Goal: Task Accomplishment & Management: Complete application form

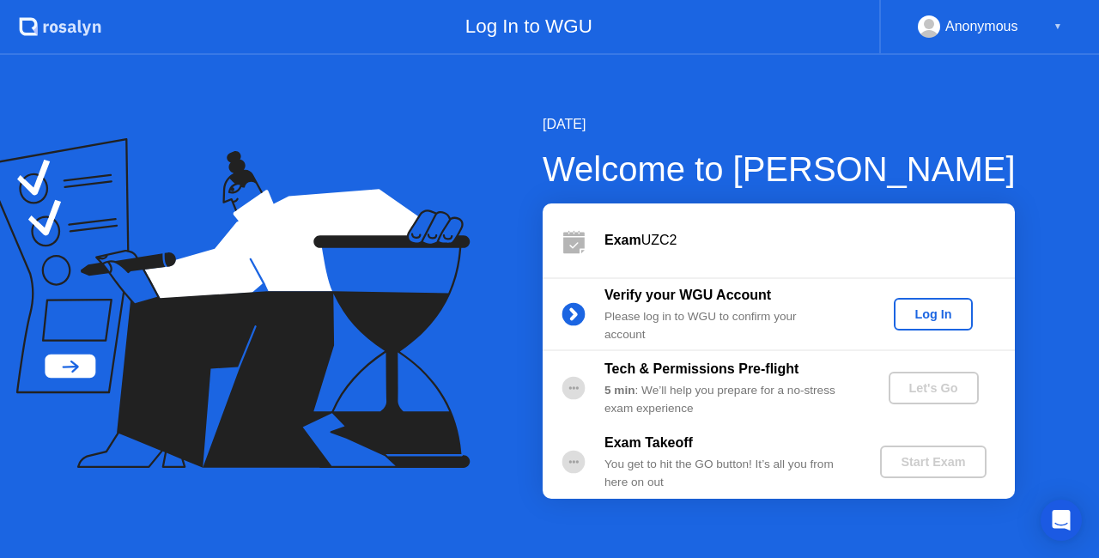
click at [932, 311] on div "Log In" at bounding box center [933, 314] width 64 height 14
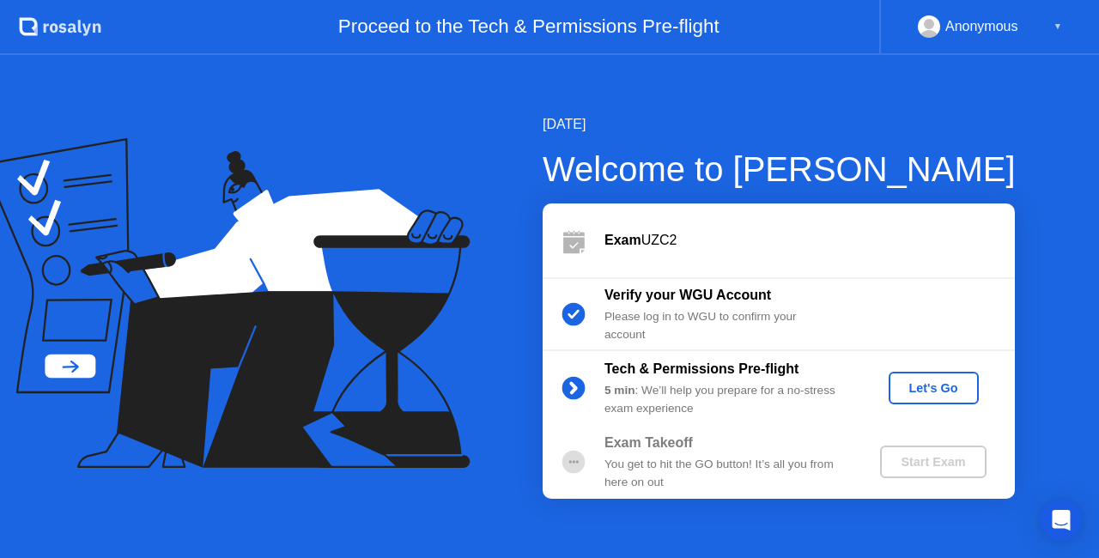
click at [939, 395] on div "Let's Go" at bounding box center [934, 388] width 76 height 14
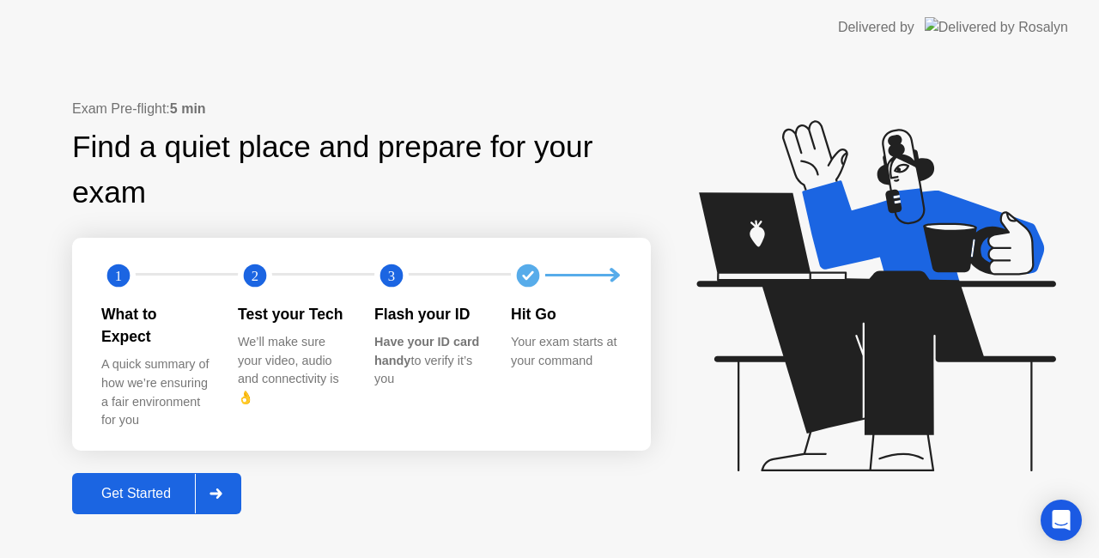
click at [149, 494] on button "Get Started" at bounding box center [156, 493] width 169 height 41
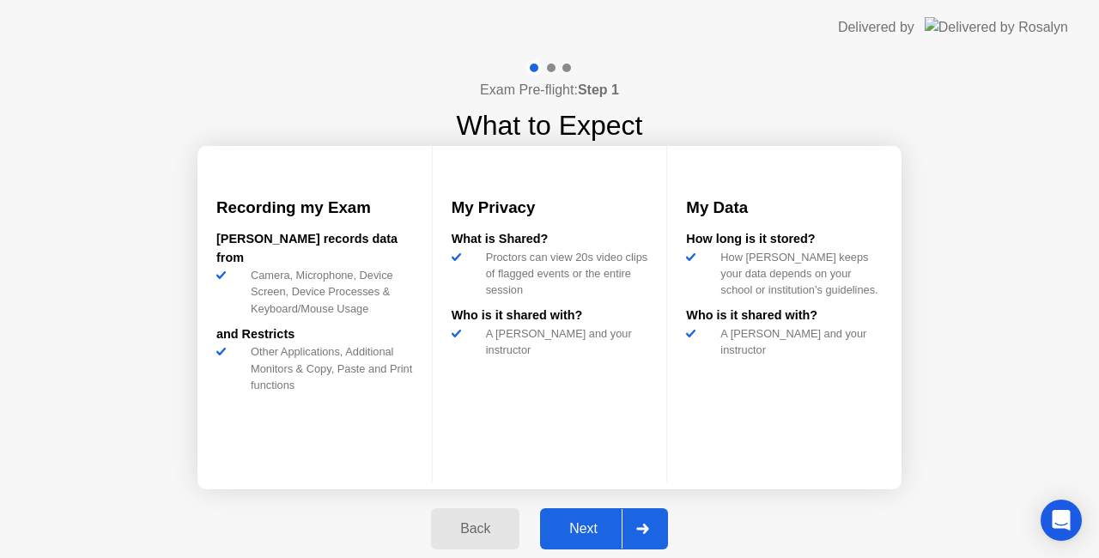
click at [600, 530] on div "Next" at bounding box center [583, 528] width 76 height 15
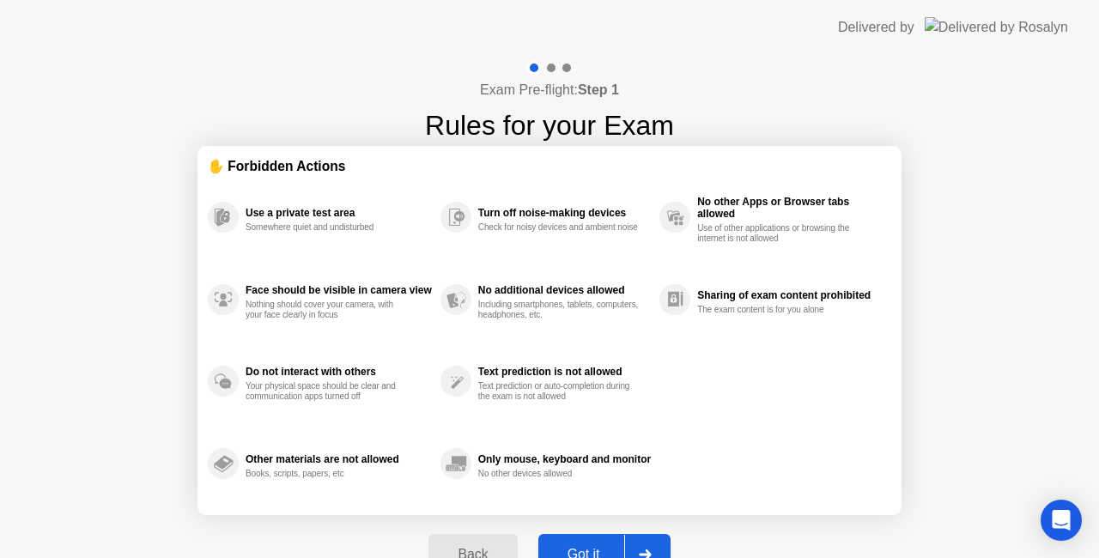
click at [574, 543] on button "Got it" at bounding box center [604, 554] width 132 height 41
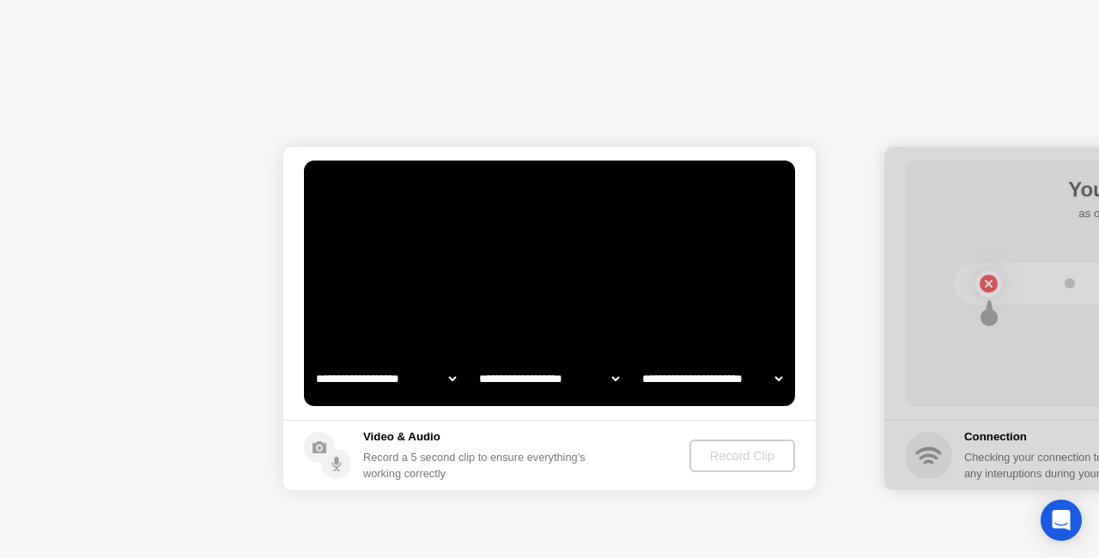
select select "**********"
select select "*******"
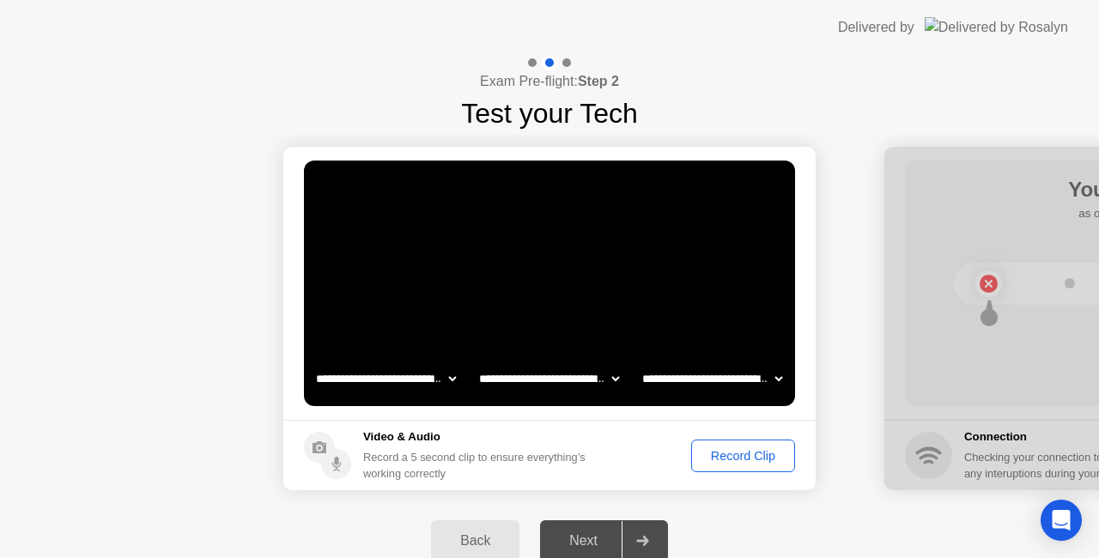
click at [744, 452] on div "Record Clip" at bounding box center [743, 456] width 92 height 14
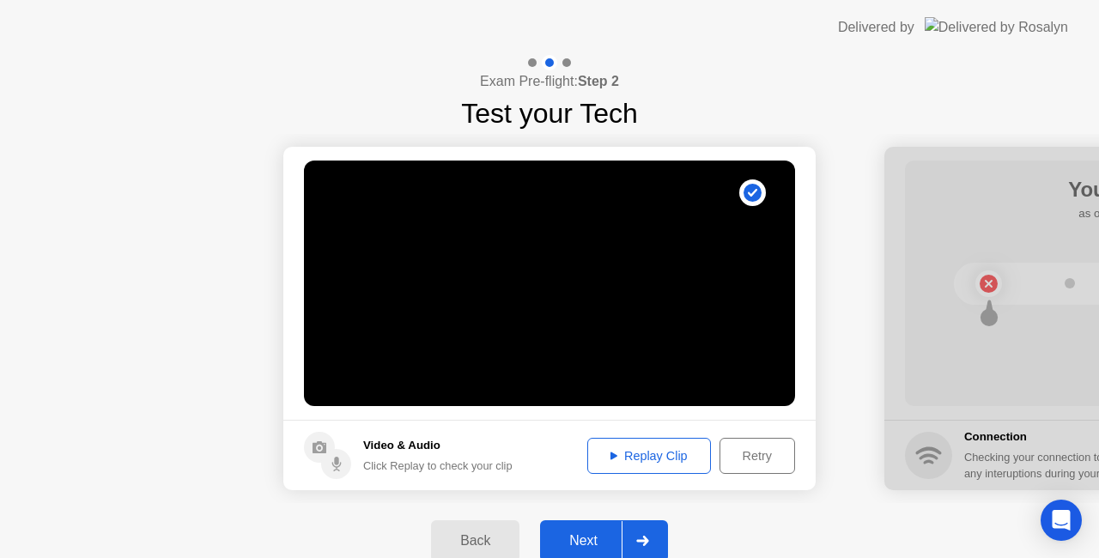
click at [665, 453] on div "Replay Clip" at bounding box center [649, 456] width 112 height 14
click at [600, 536] on div "Next" at bounding box center [583, 540] width 76 height 15
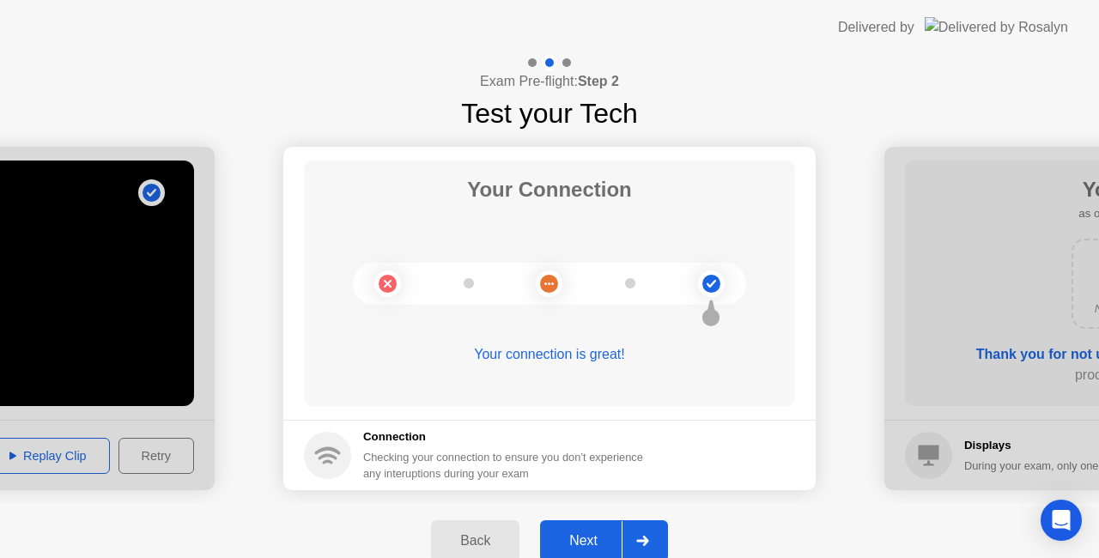
click at [565, 539] on div "Next" at bounding box center [583, 540] width 76 height 15
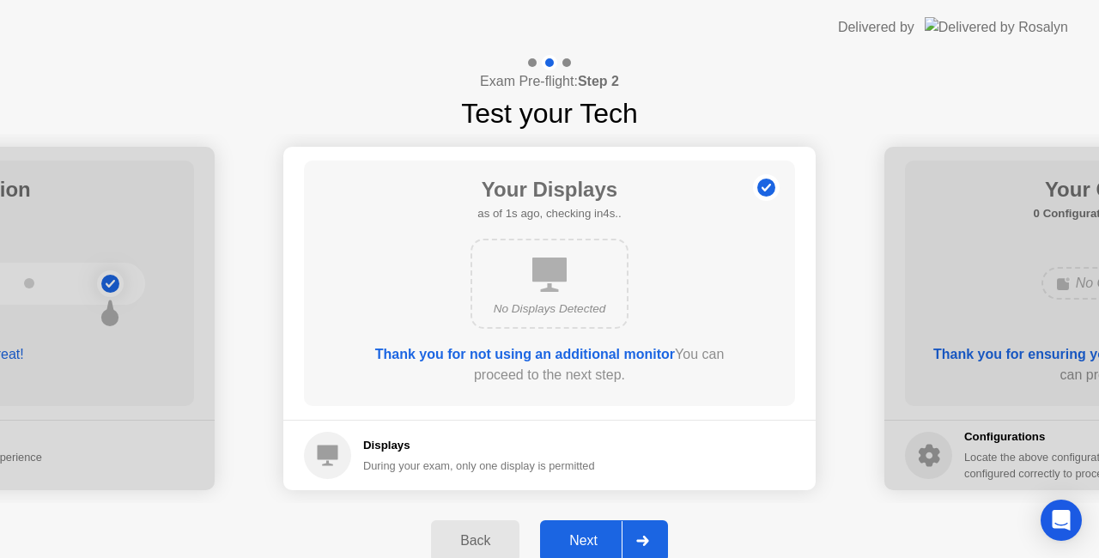
click at [579, 546] on div "Next" at bounding box center [583, 540] width 76 height 15
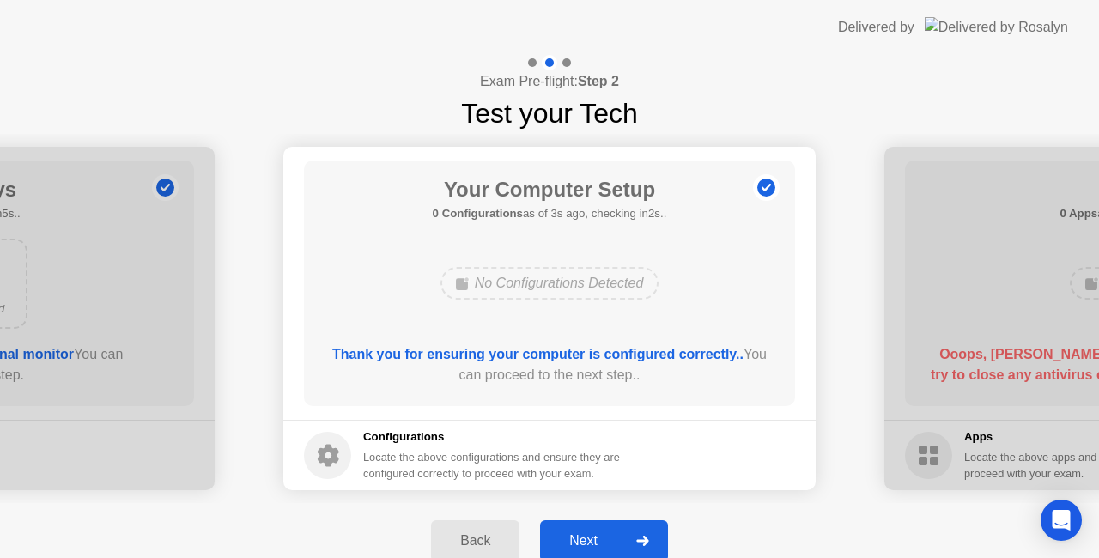
click at [578, 543] on div "Next" at bounding box center [583, 540] width 76 height 15
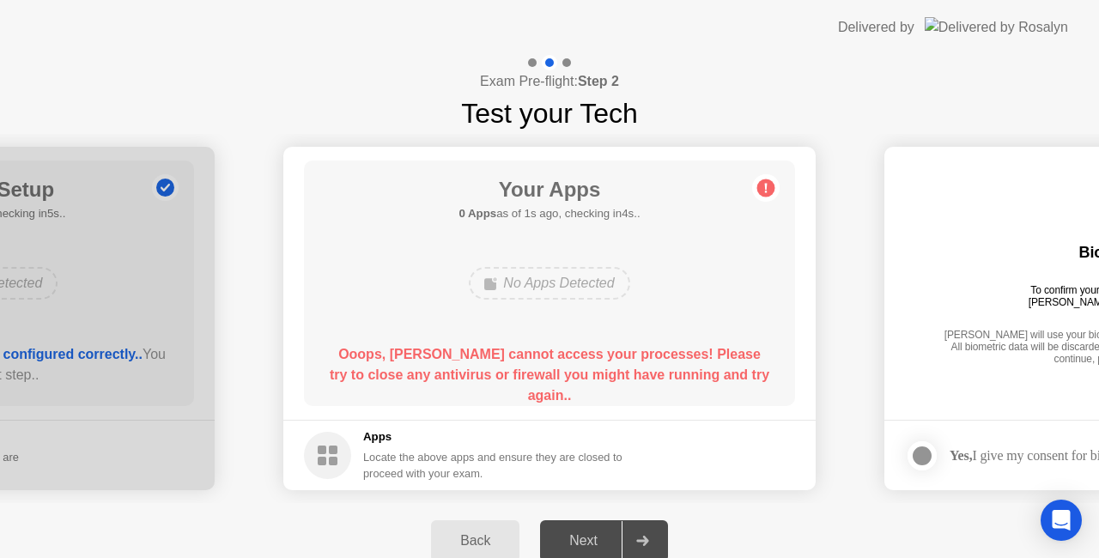
click at [1059, 110] on div "Exam Pre-flight: Step 2 Test your Tech" at bounding box center [549, 94] width 1099 height 79
click at [501, 536] on div "Back" at bounding box center [475, 540] width 78 height 15
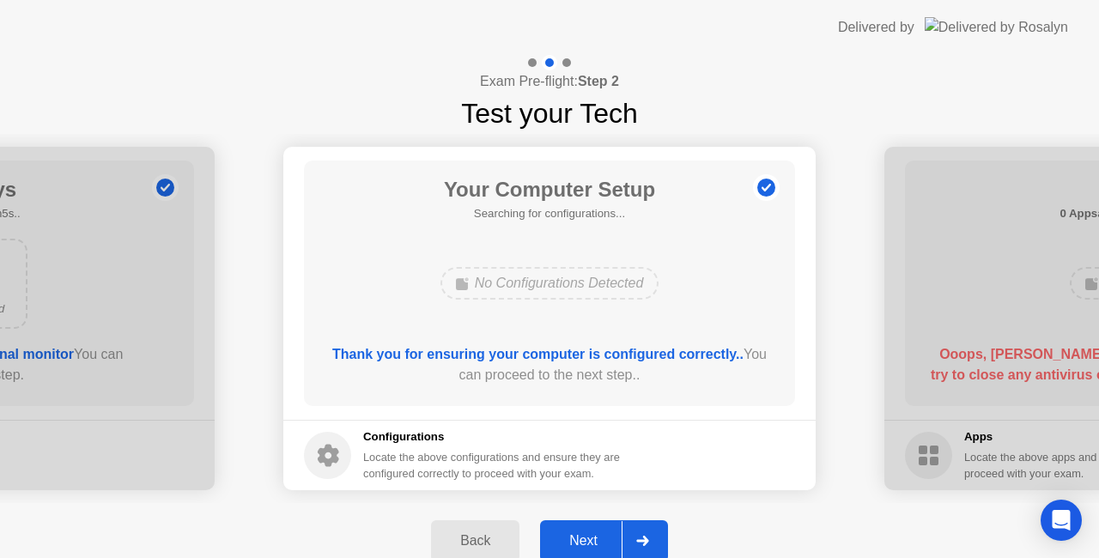
click at [501, 536] on div "Back" at bounding box center [475, 540] width 78 height 15
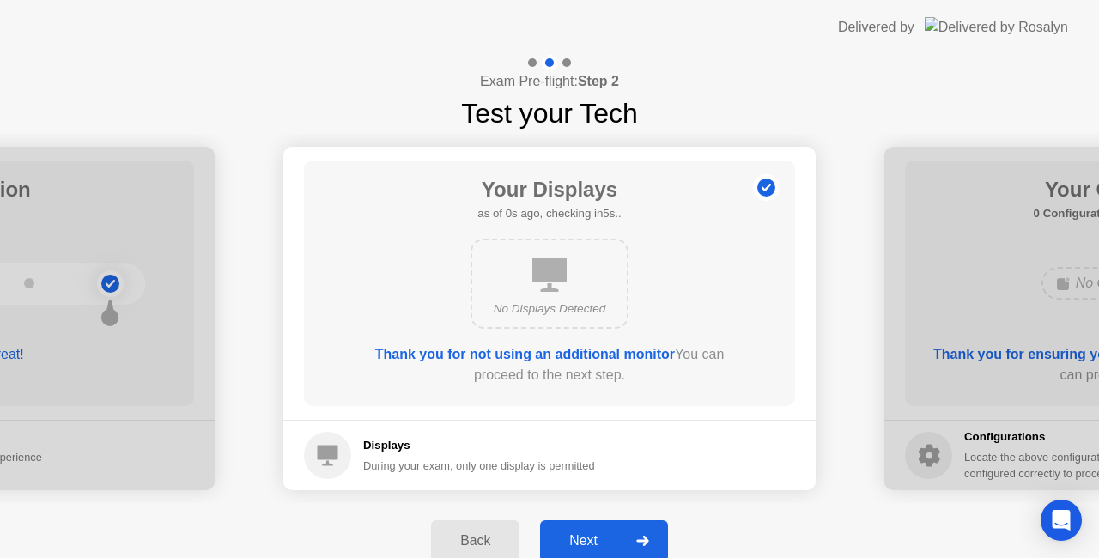
click at [501, 536] on div "Back" at bounding box center [475, 540] width 78 height 15
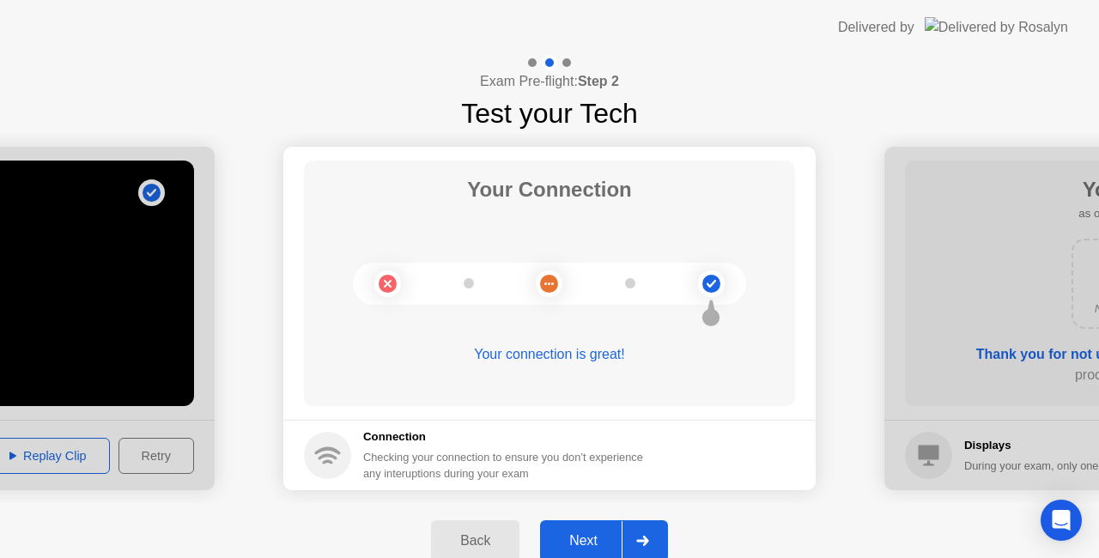
click at [501, 536] on div "Back" at bounding box center [475, 540] width 78 height 15
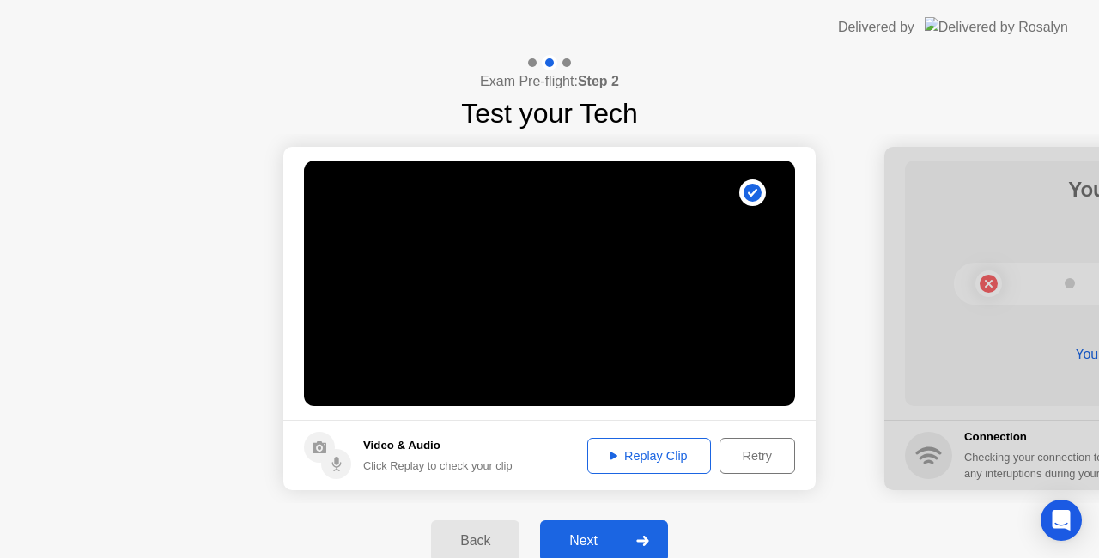
click at [501, 536] on div "Back" at bounding box center [475, 540] width 78 height 15
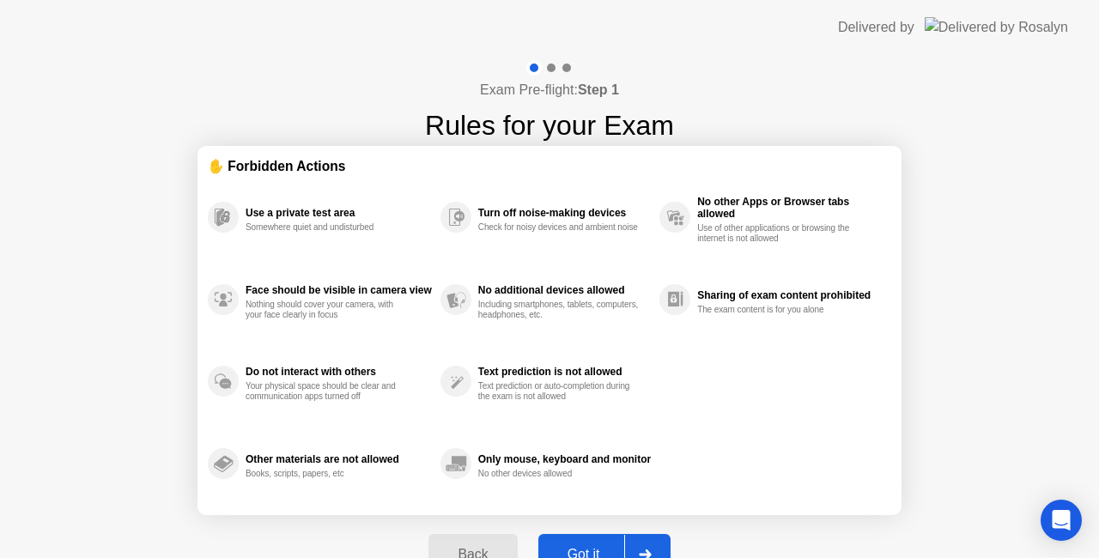
click at [511, 539] on button "Back" at bounding box center [472, 554] width 88 height 41
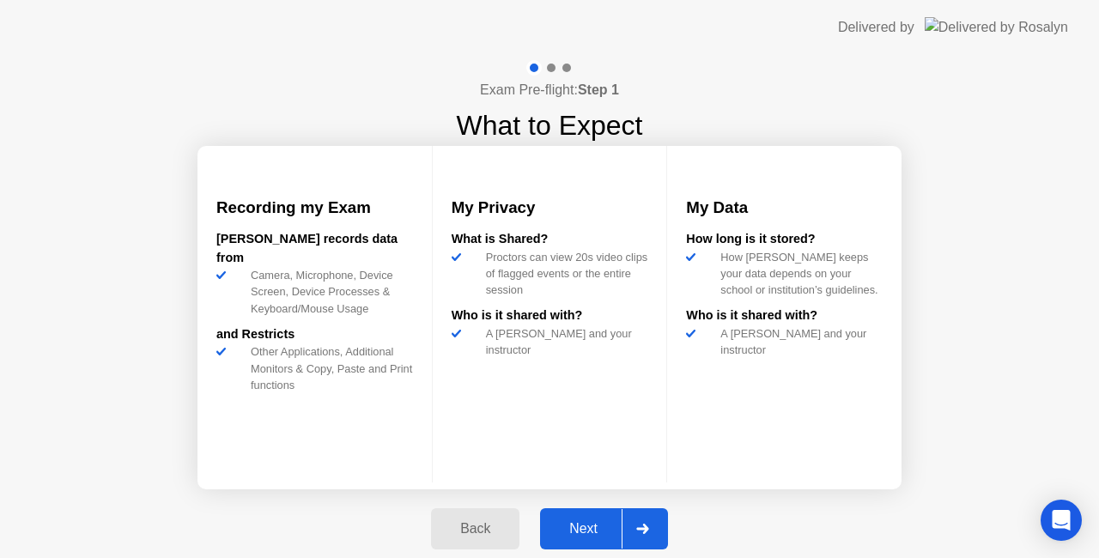
click at [476, 537] on div "Back" at bounding box center [475, 528] width 78 height 15
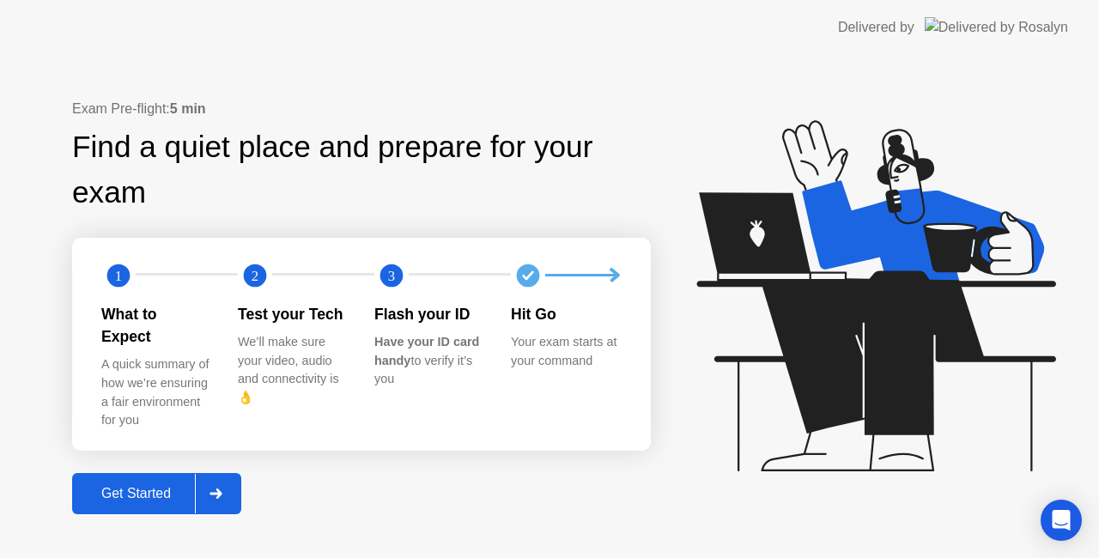
click at [168, 473] on button "Get Started" at bounding box center [156, 493] width 169 height 41
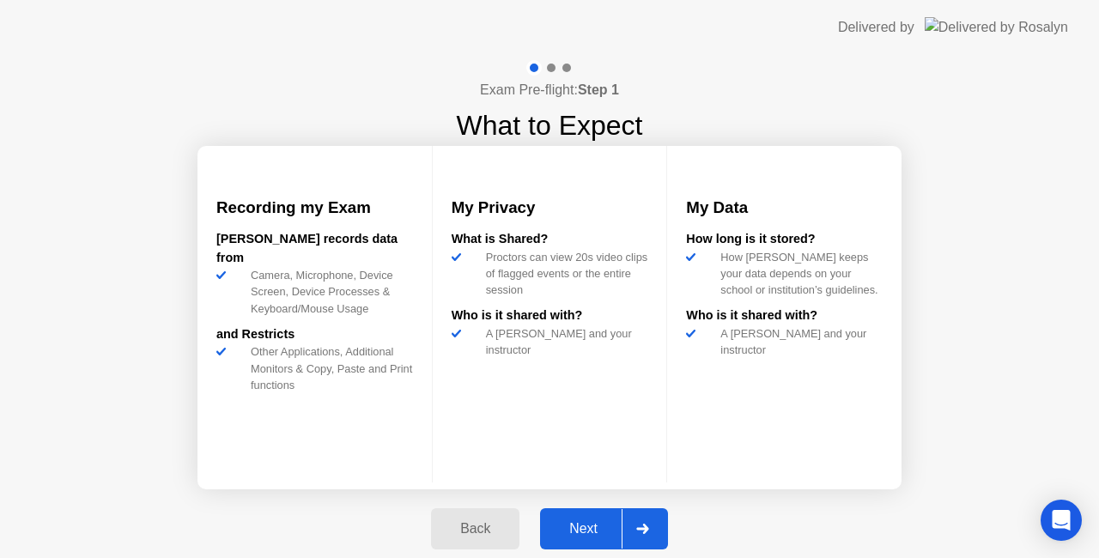
click at [570, 529] on div "Next" at bounding box center [583, 528] width 76 height 15
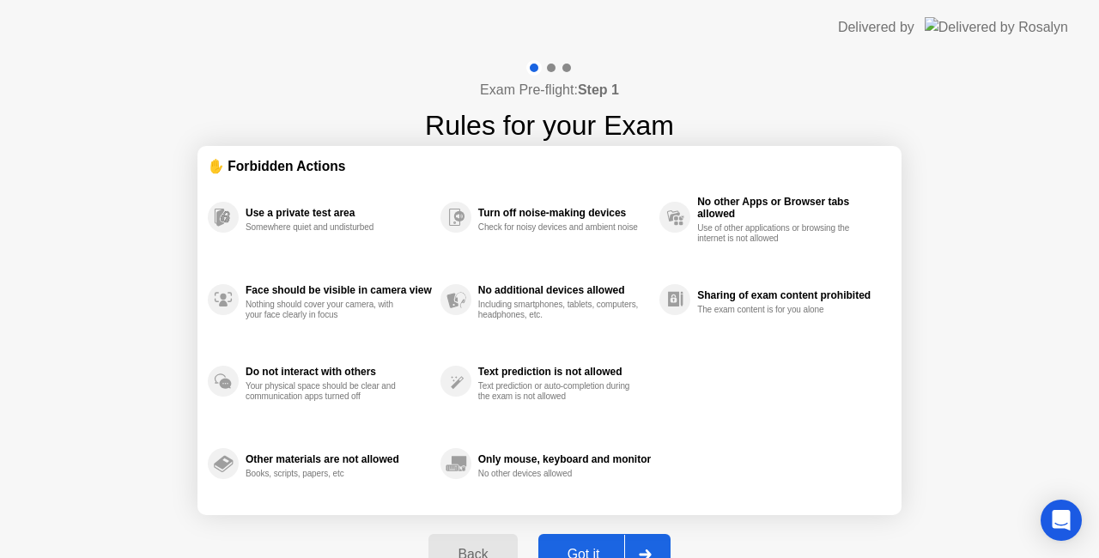
click at [570, 538] on button "Got it" at bounding box center [604, 554] width 132 height 41
select select "**********"
select select "*******"
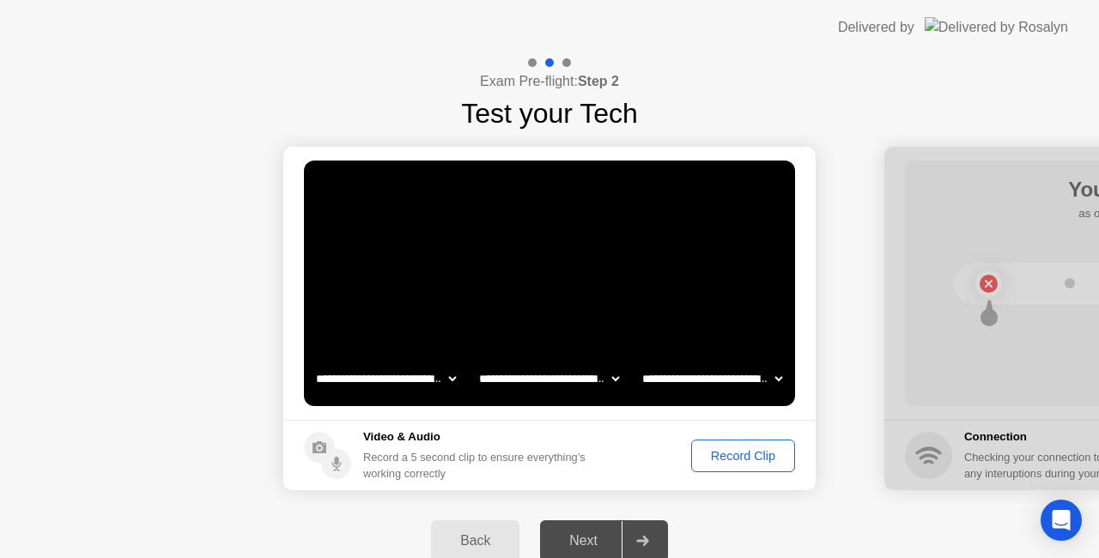
click at [747, 463] on div "Record Clip" at bounding box center [743, 456] width 92 height 14
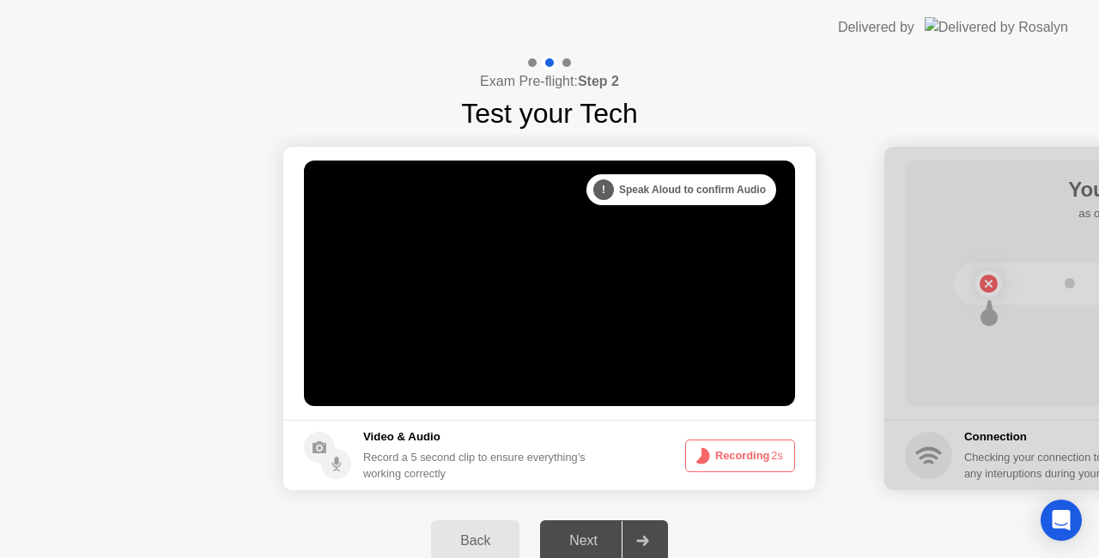
click at [772, 453] on span "2s" at bounding box center [777, 455] width 12 height 13
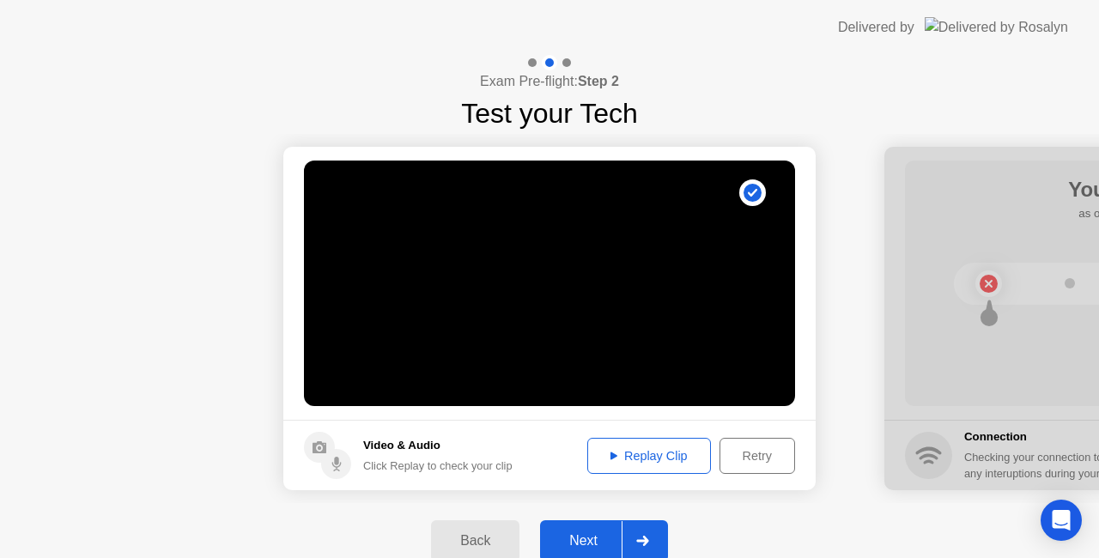
click at [582, 533] on div "Next" at bounding box center [583, 540] width 76 height 15
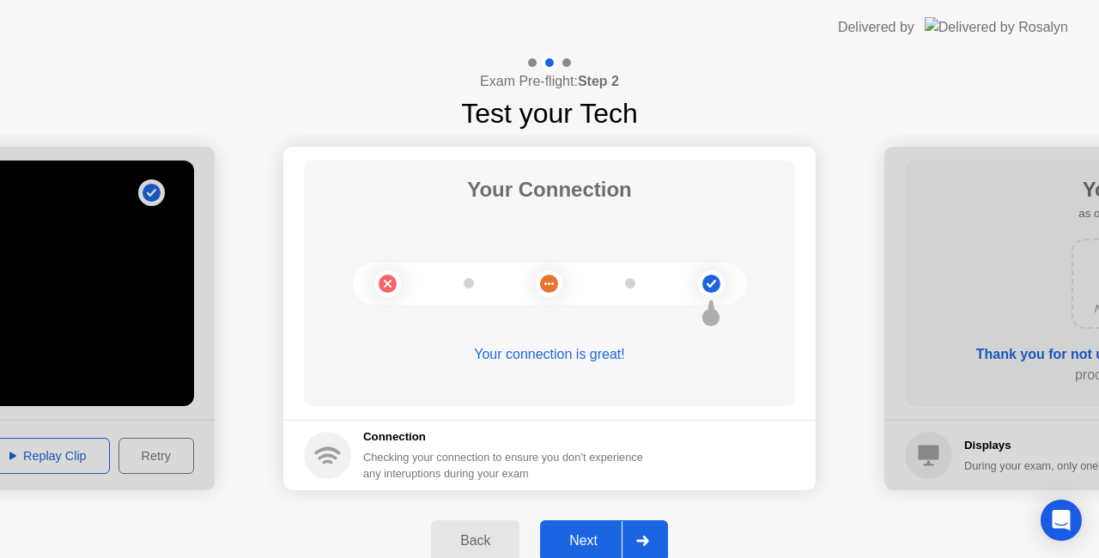
click at [589, 527] on button "Next" at bounding box center [604, 540] width 128 height 41
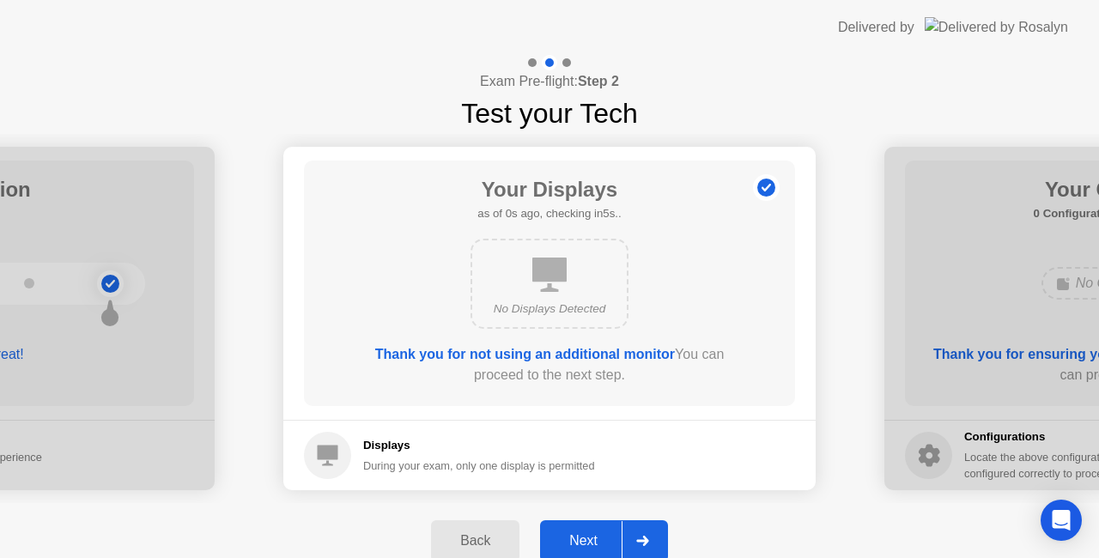
click at [589, 527] on button "Next" at bounding box center [604, 540] width 128 height 41
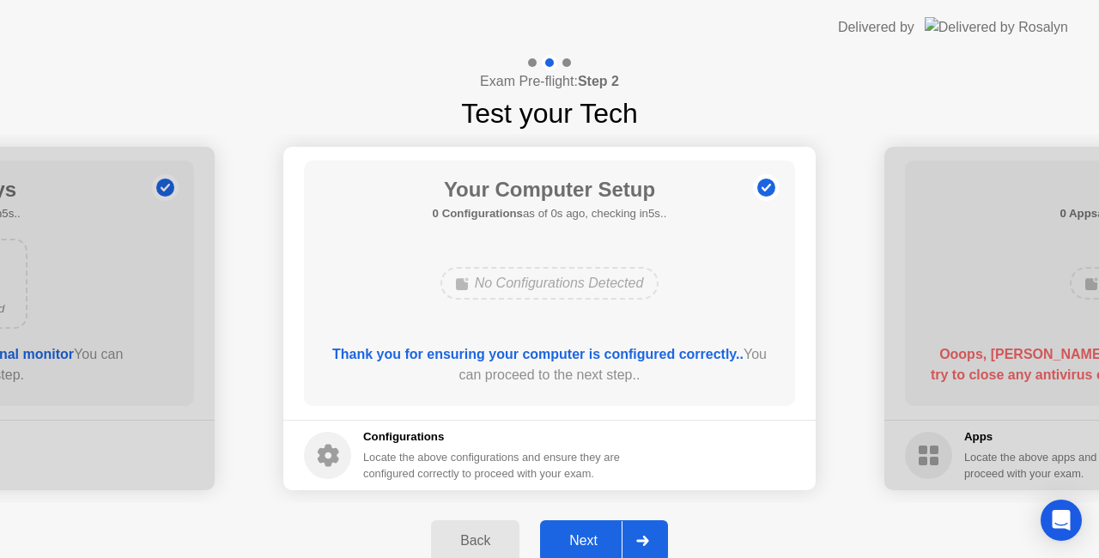
click at [589, 527] on button "Next" at bounding box center [604, 540] width 128 height 41
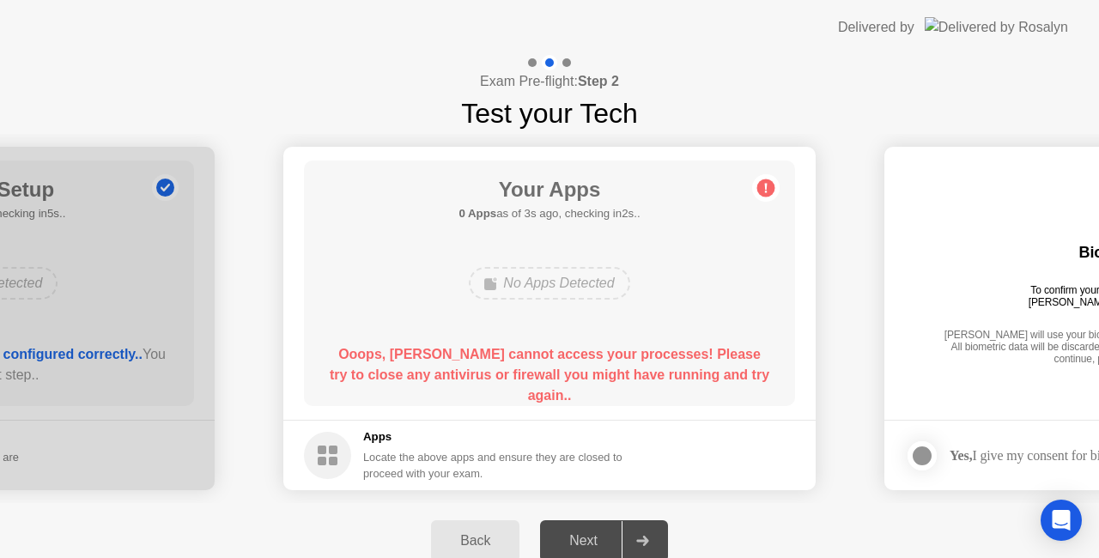
click at [768, 189] on circle at bounding box center [766, 188] width 18 height 18
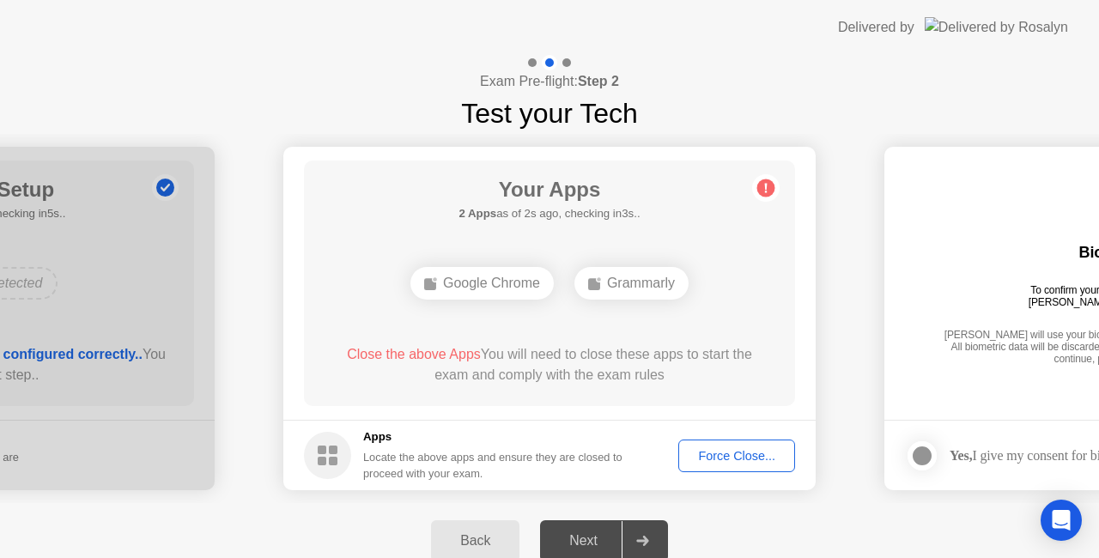
click at [411, 354] on span "Close the above Apps" at bounding box center [414, 354] width 134 height 15
click at [709, 454] on div "Force Close..." at bounding box center [736, 456] width 105 height 14
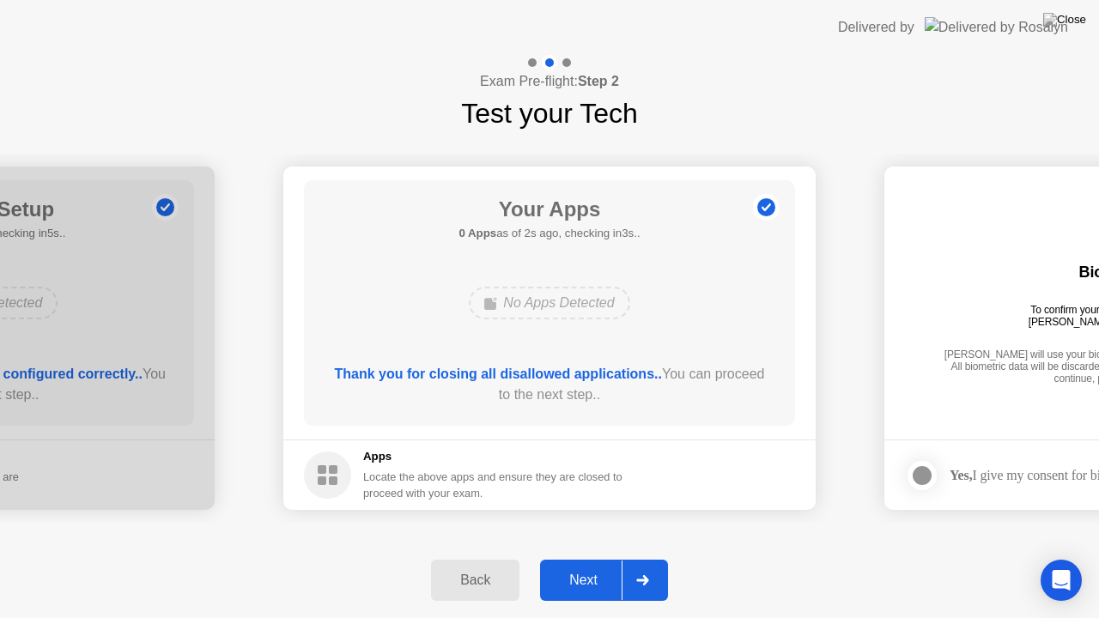
click at [558, 557] on div "Next" at bounding box center [583, 580] width 76 height 15
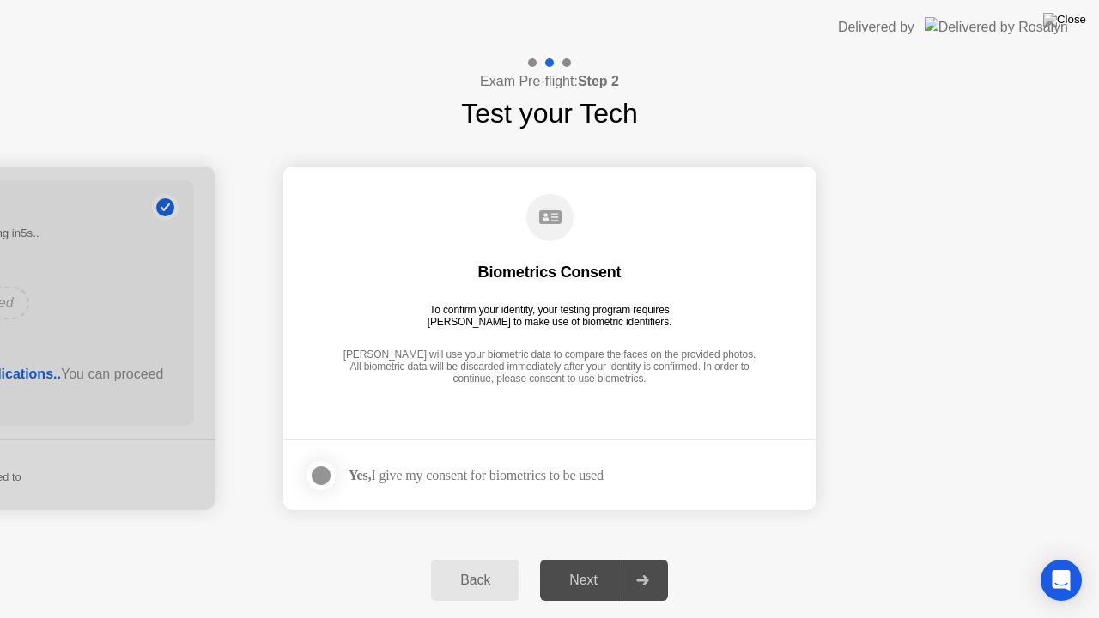
click at [405, 477] on div "Yes, I give my consent for biometrics to be used" at bounding box center [476, 475] width 255 height 16
click at [328, 473] on div at bounding box center [321, 475] width 21 height 21
click at [591, 557] on div "Next" at bounding box center [583, 580] width 76 height 15
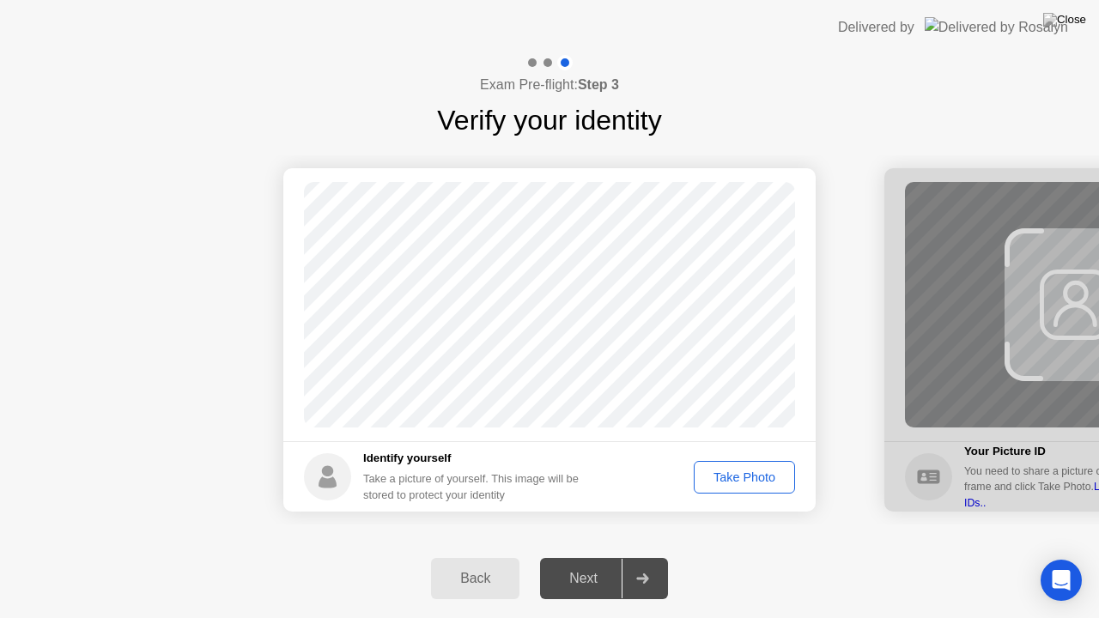
click at [721, 471] on div "Take Photo" at bounding box center [744, 478] width 89 height 14
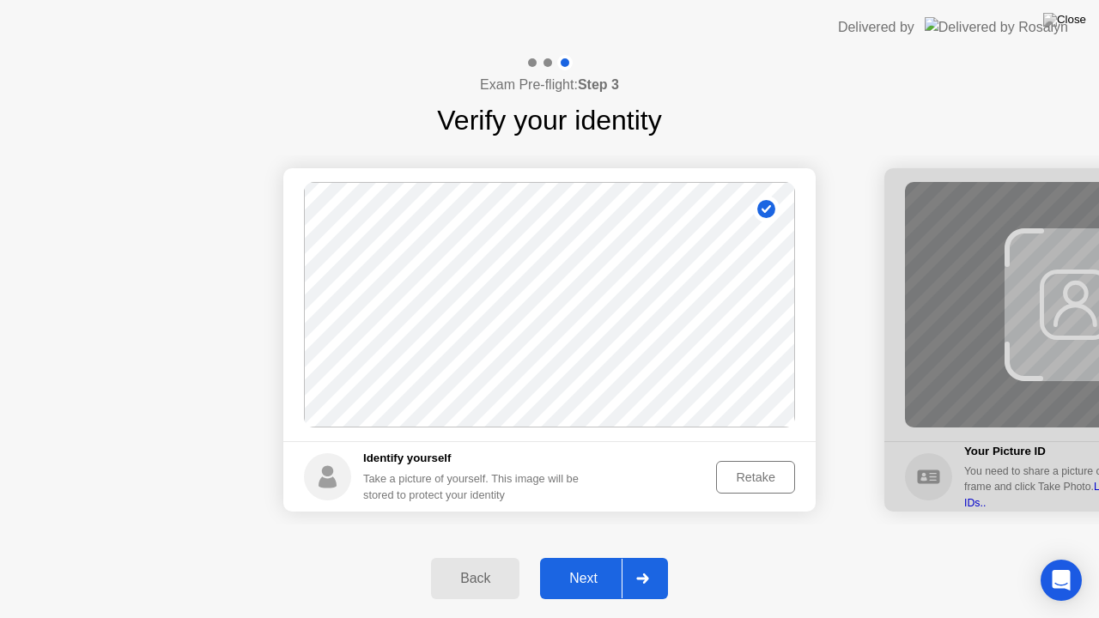
click at [577, 557] on div "Next" at bounding box center [583, 578] width 76 height 15
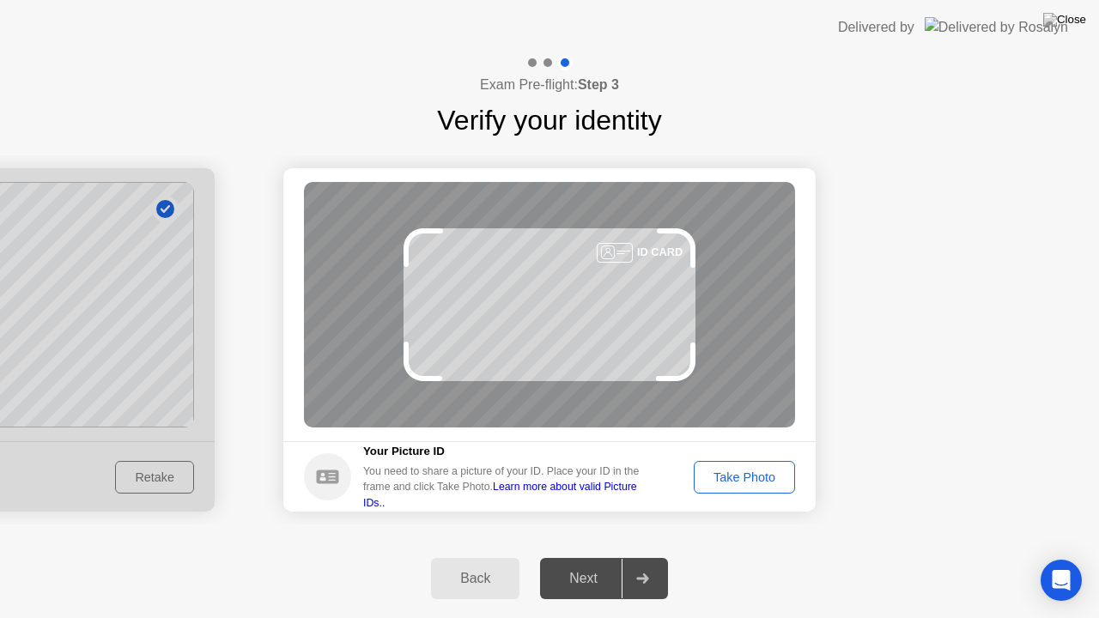
click at [775, 477] on div "Take Photo" at bounding box center [744, 478] width 89 height 14
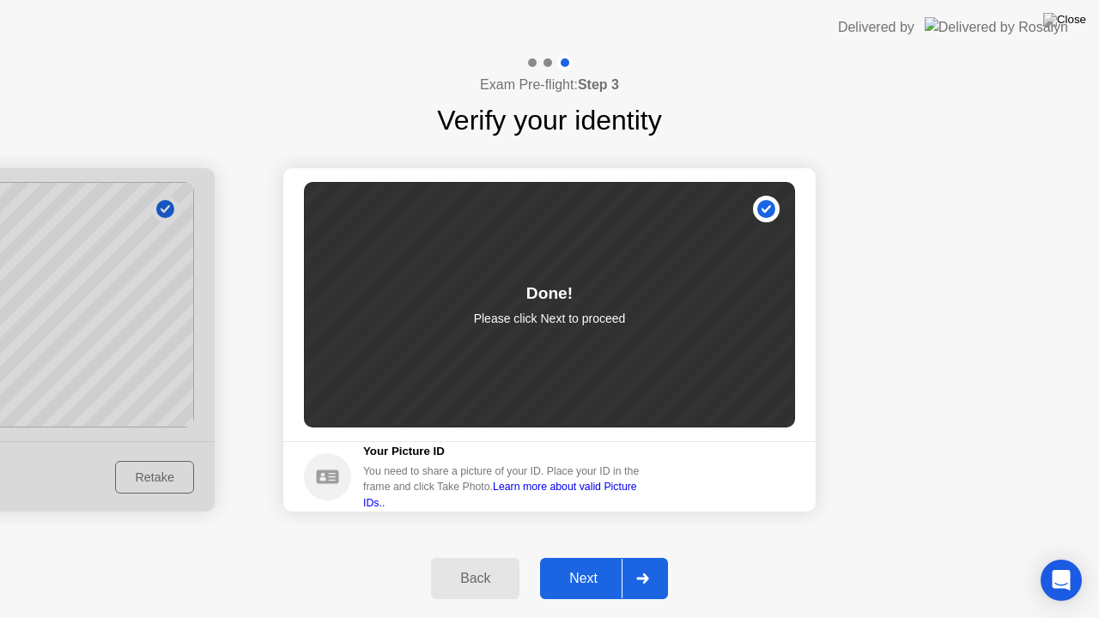
click at [553, 557] on div "Next" at bounding box center [583, 578] width 76 height 15
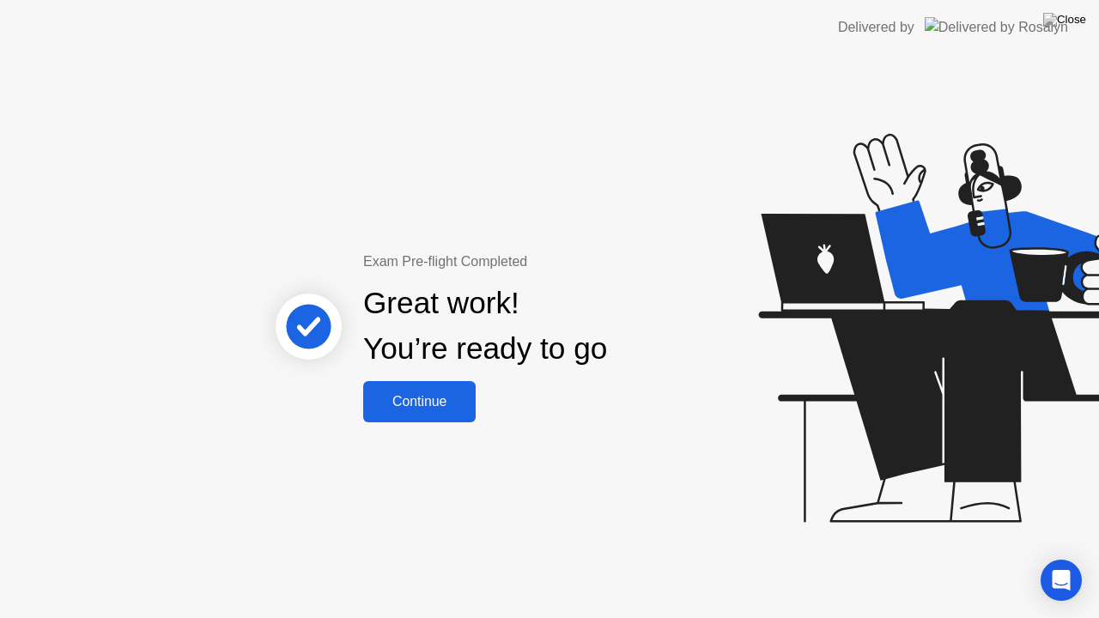
click at [446, 410] on div "Continue" at bounding box center [419, 401] width 102 height 15
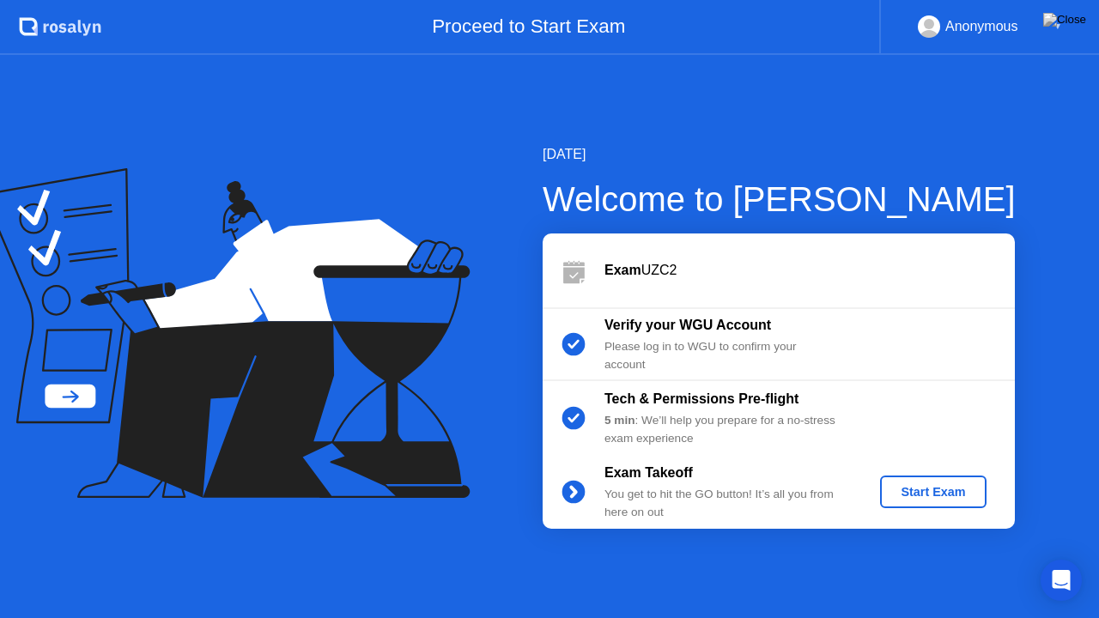
click at [900, 487] on div "Start Exam" at bounding box center [933, 492] width 92 height 14
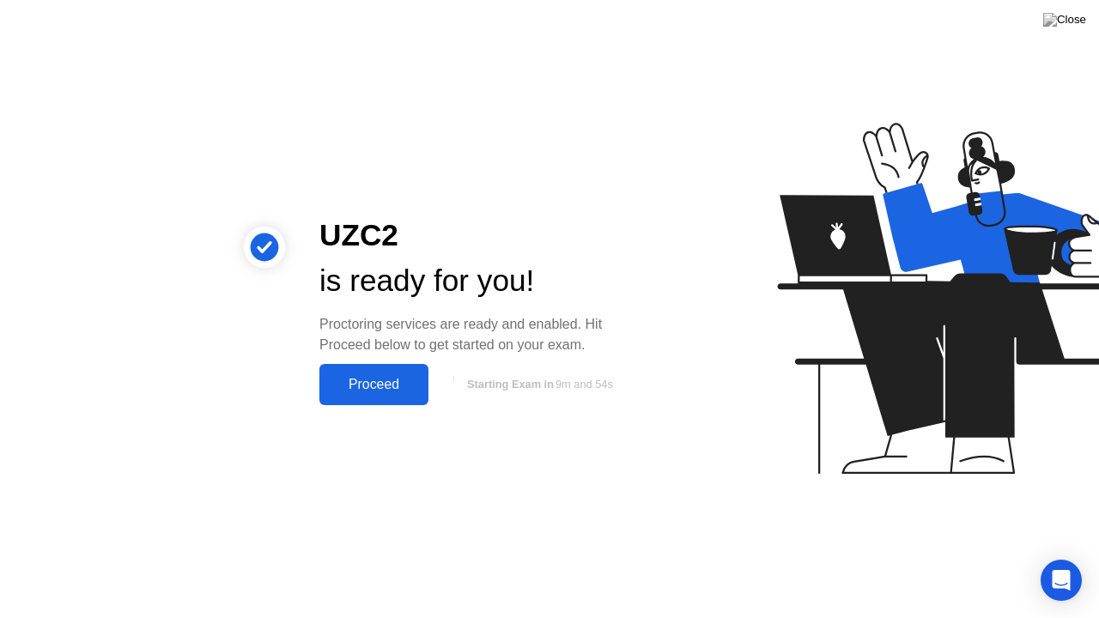
click at [382, 373] on button "Proceed" at bounding box center [373, 384] width 109 height 41
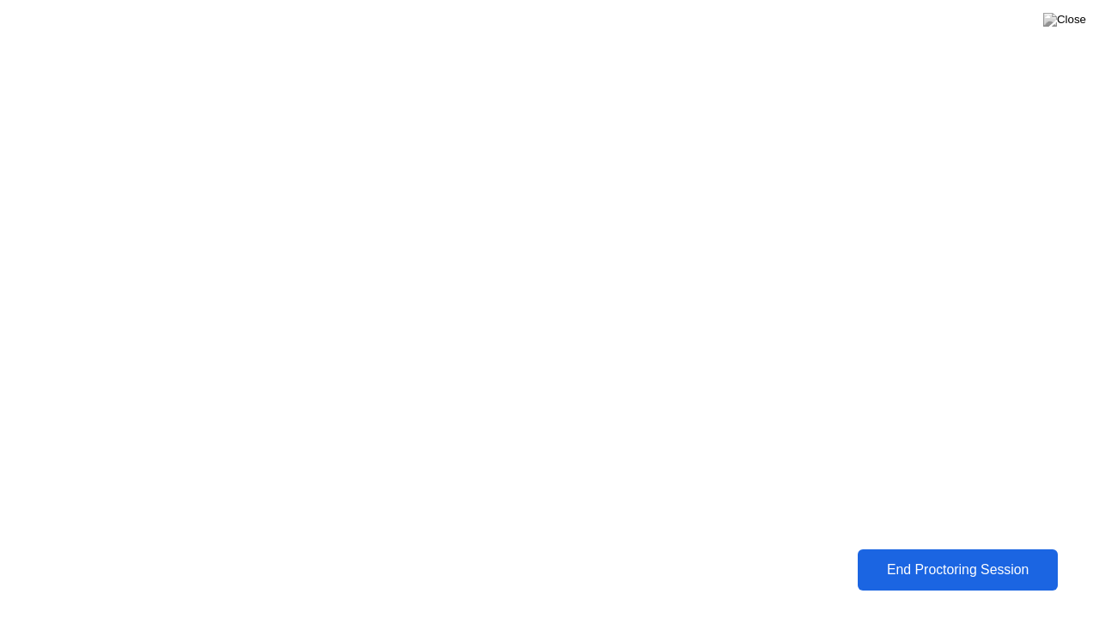
click at [918, 553] on button "End Proctoring Session" at bounding box center [958, 570] width 200 height 41
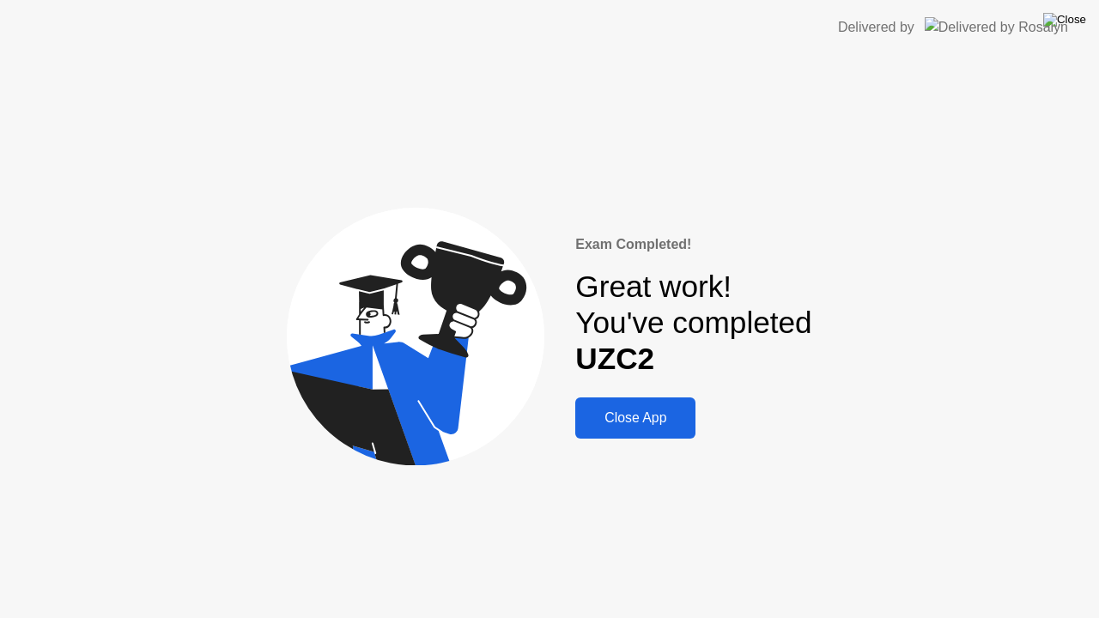
click at [1071, 16] on img at bounding box center [1064, 20] width 43 height 14
